Goal: Find specific page/section: Find specific page/section

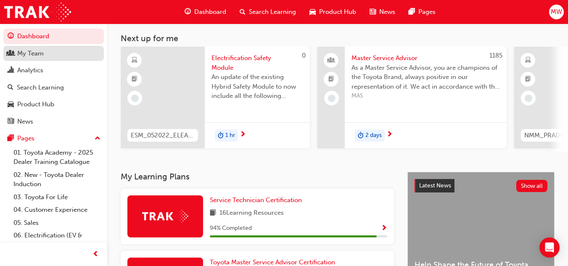
click at [41, 54] on div "My Team" at bounding box center [30, 54] width 26 height 10
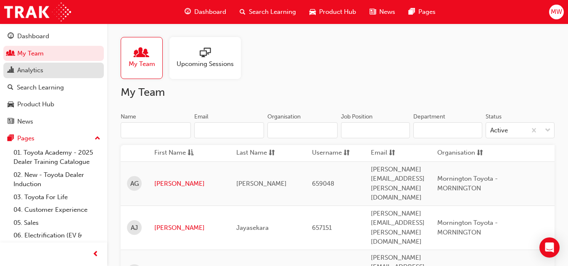
click at [34, 70] on div "Analytics" at bounding box center [30, 71] width 26 height 10
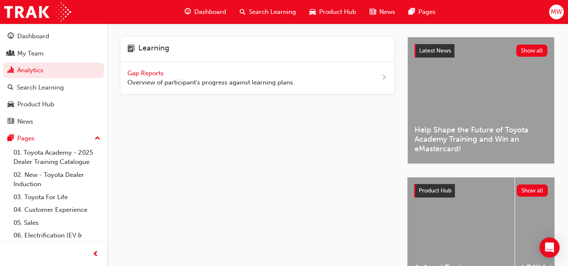
click at [146, 70] on span "Gap Reports" at bounding box center [146, 73] width 38 height 8
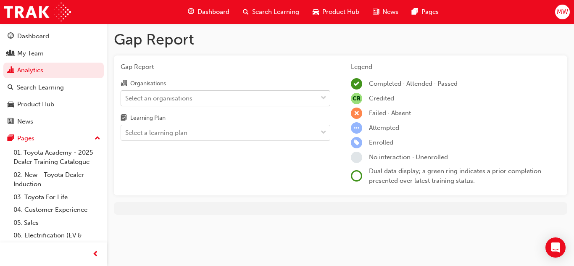
click at [323, 98] on span "down-icon" at bounding box center [324, 98] width 6 height 11
click at [126, 98] on input "Organisations Select an organisations" at bounding box center [125, 97] width 1 height 7
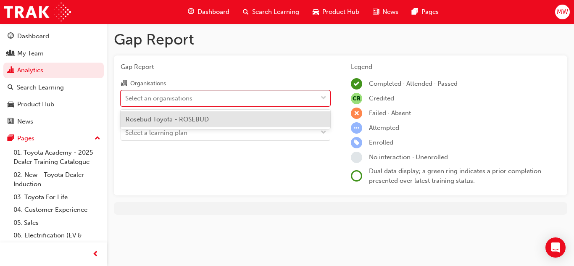
click at [247, 120] on div "Rosebud Toyota - ROSEBUD" at bounding box center [226, 119] width 210 height 16
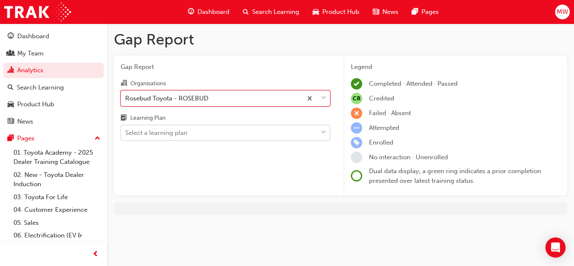
click at [324, 131] on span "down-icon" at bounding box center [324, 132] width 6 height 11
click at [126, 131] on input "Learning Plan Select a learning plan" at bounding box center [125, 132] width 1 height 7
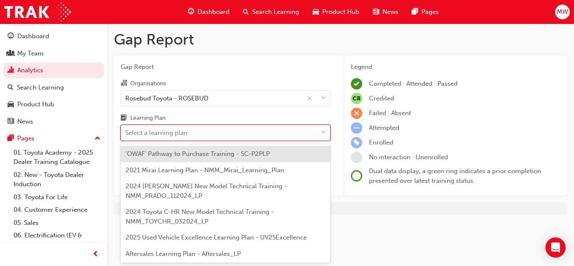
click at [351, 226] on div "Gap Report Gap Report Organisations Rosebud Toyota - ROSEBUD Learning Plan opti…" at bounding box center [340, 126] width 467 height 205
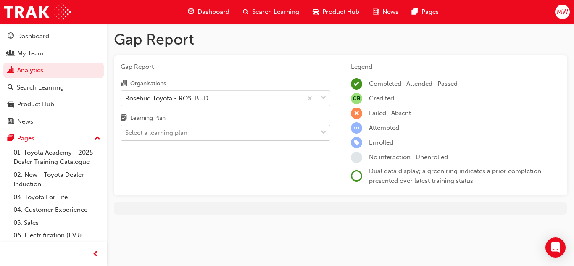
click at [323, 129] on span "down-icon" at bounding box center [324, 132] width 6 height 11
click at [126, 129] on input "Learning Plan Select a learning plan" at bounding box center [125, 132] width 1 height 7
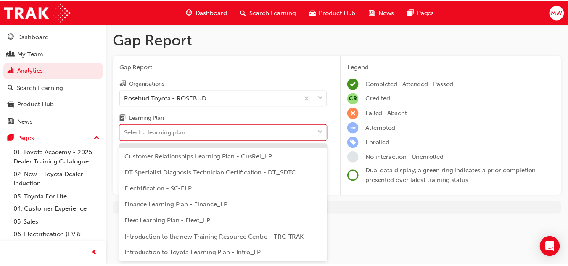
scroll to position [126, 0]
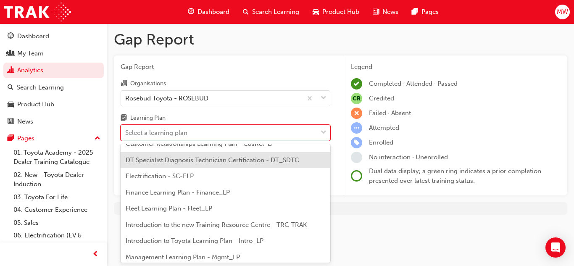
click at [285, 164] on div "DT Specialist Diagnosis Technician Certification - DT_SDTC" at bounding box center [226, 160] width 210 height 16
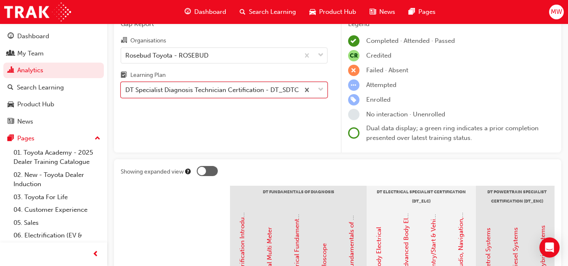
scroll to position [35, 0]
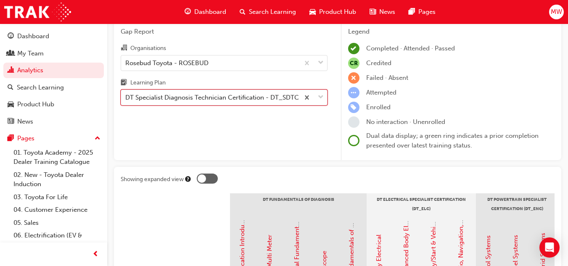
click at [319, 97] on span "down-icon" at bounding box center [321, 97] width 6 height 11
click at [126, 97] on input "Learning Plan option DT Specialist Diagnosis Technician Certification - DT_SDTC…" at bounding box center [125, 97] width 1 height 7
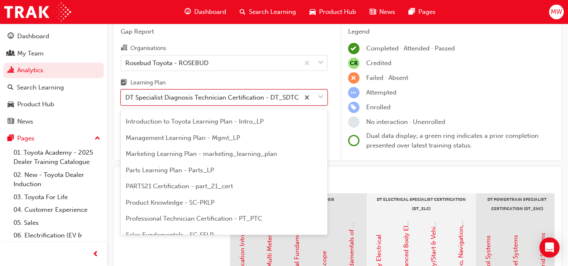
scroll to position [252, 0]
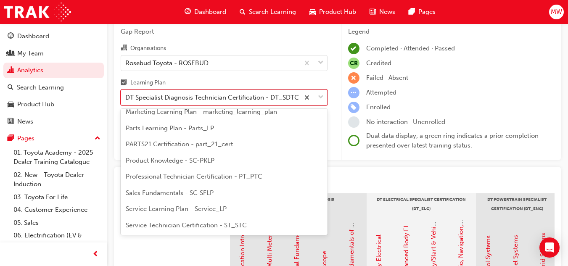
click at [194, 227] on span "Service Technician Certification - ST_STC" at bounding box center [186, 225] width 121 height 8
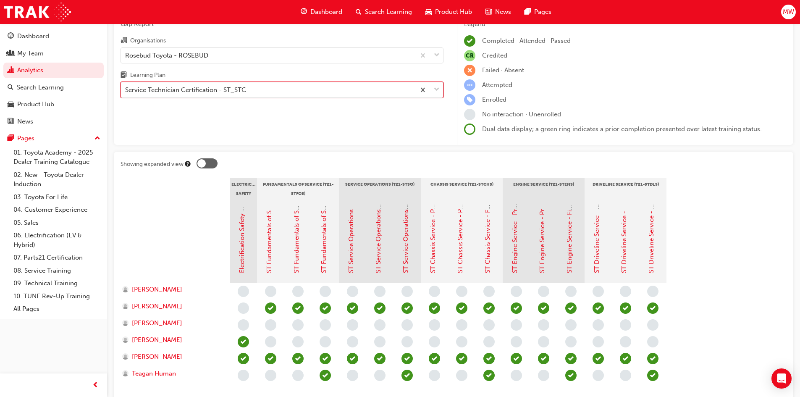
scroll to position [42, 0]
click at [438, 87] on span "down-icon" at bounding box center [437, 90] width 6 height 11
click at [126, 87] on input "Learning Plan option Service Technician Certification - ST_STC, selected. 0 res…" at bounding box center [125, 90] width 1 height 7
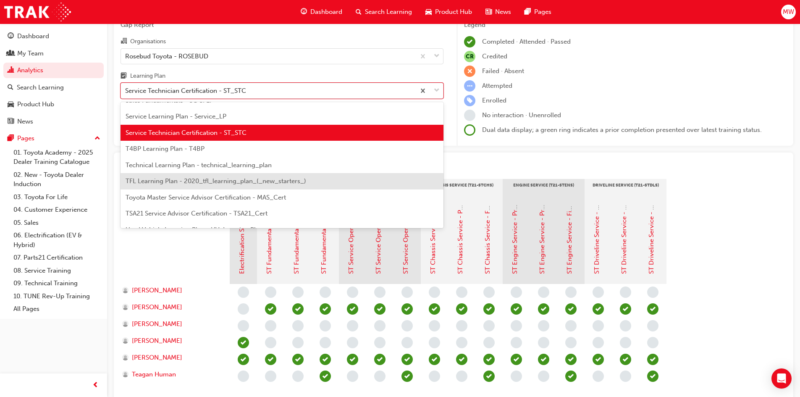
scroll to position [279, 0]
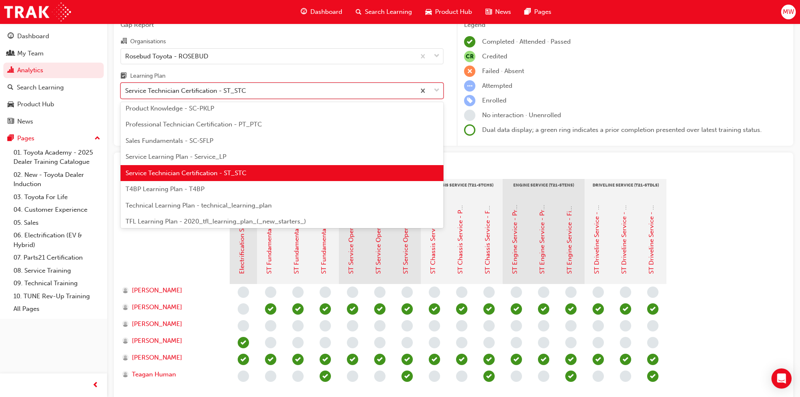
click at [279, 122] on div "Professional Technician Certification - PT_PTC" at bounding box center [282, 124] width 323 height 16
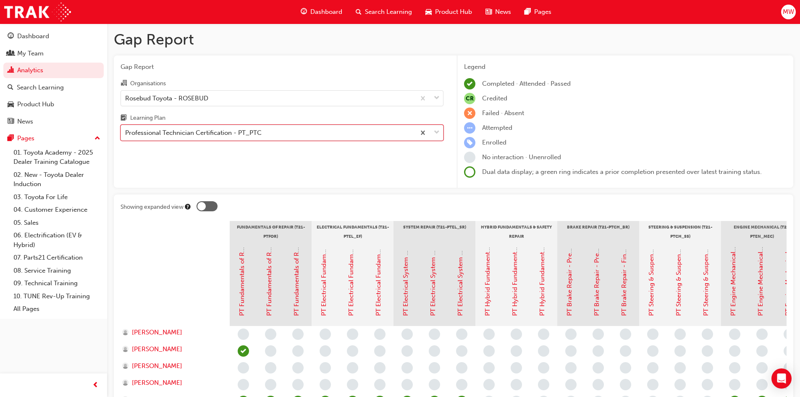
click at [251, 155] on div "Gap Report Organisations Rosebud Toyota - ROSEBUD Learning Plan option Professi…" at bounding box center [282, 121] width 337 height 133
click at [437, 130] on span "down-icon" at bounding box center [437, 132] width 6 height 11
click at [126, 130] on input "Learning Plan Professional Technician Certification - PT_PTC" at bounding box center [125, 132] width 1 height 7
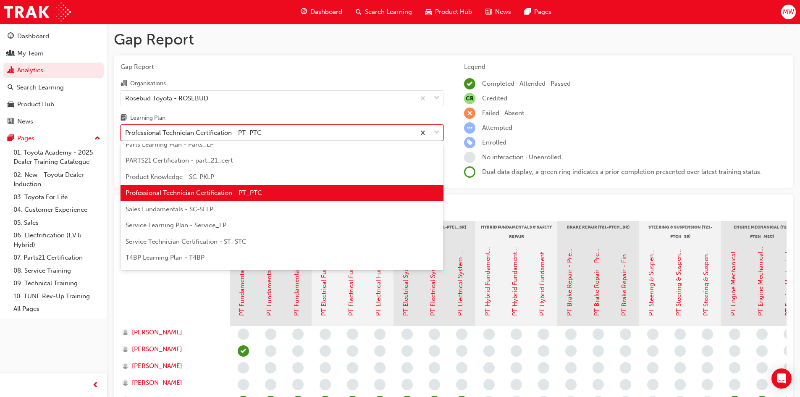
scroll to position [294, 0]
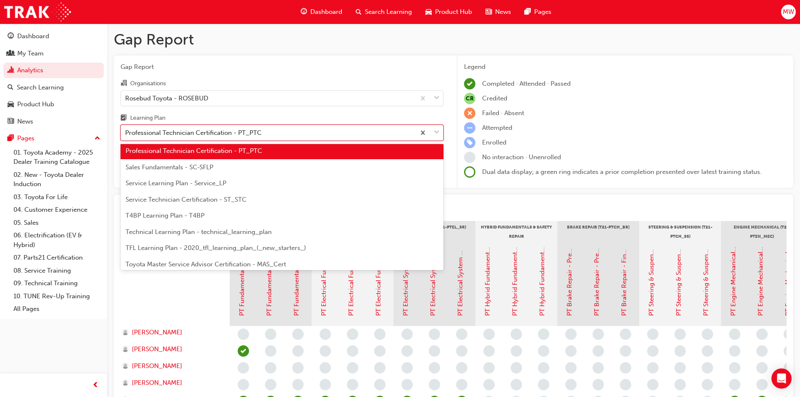
click at [237, 200] on span "Service Technician Certification - ST_STC" at bounding box center [186, 200] width 121 height 8
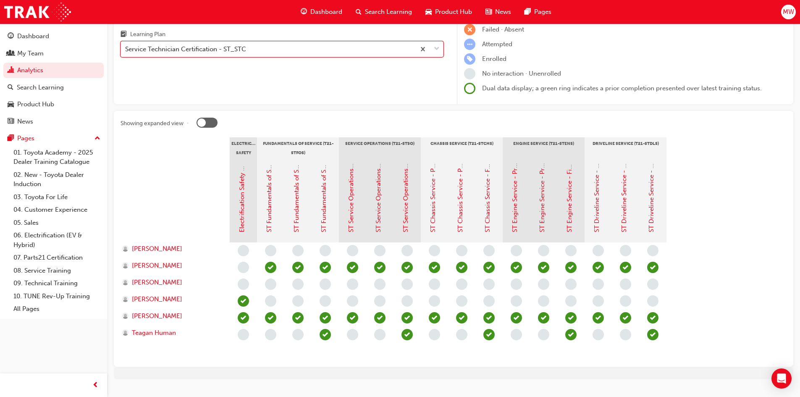
scroll to position [84, 0]
